Goal: Check status: Check status

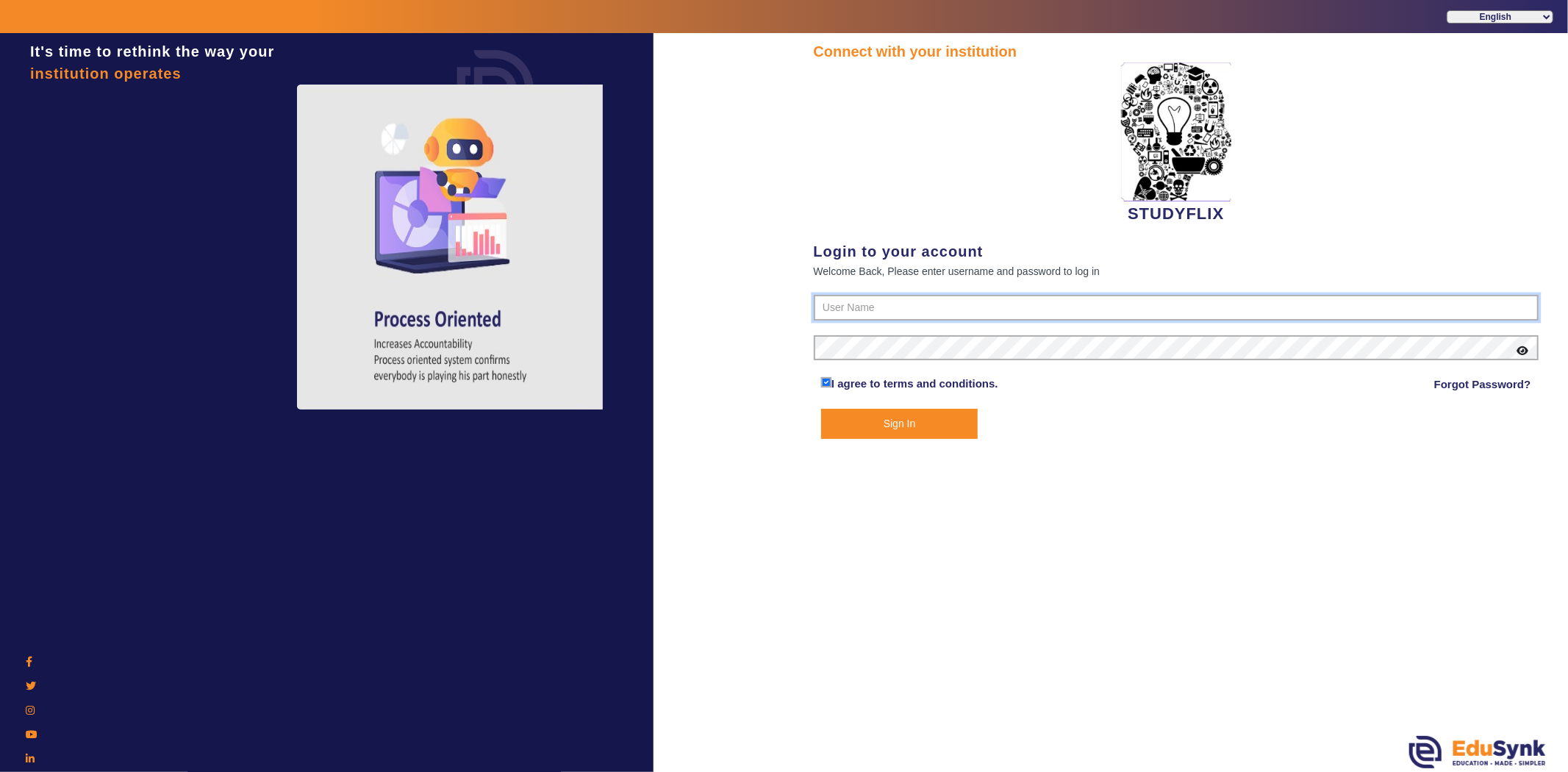
type input "6354922771"
click at [902, 428] on button "Sign In" at bounding box center [899, 424] width 156 height 31
